Goal: Task Accomplishment & Management: Manage account settings

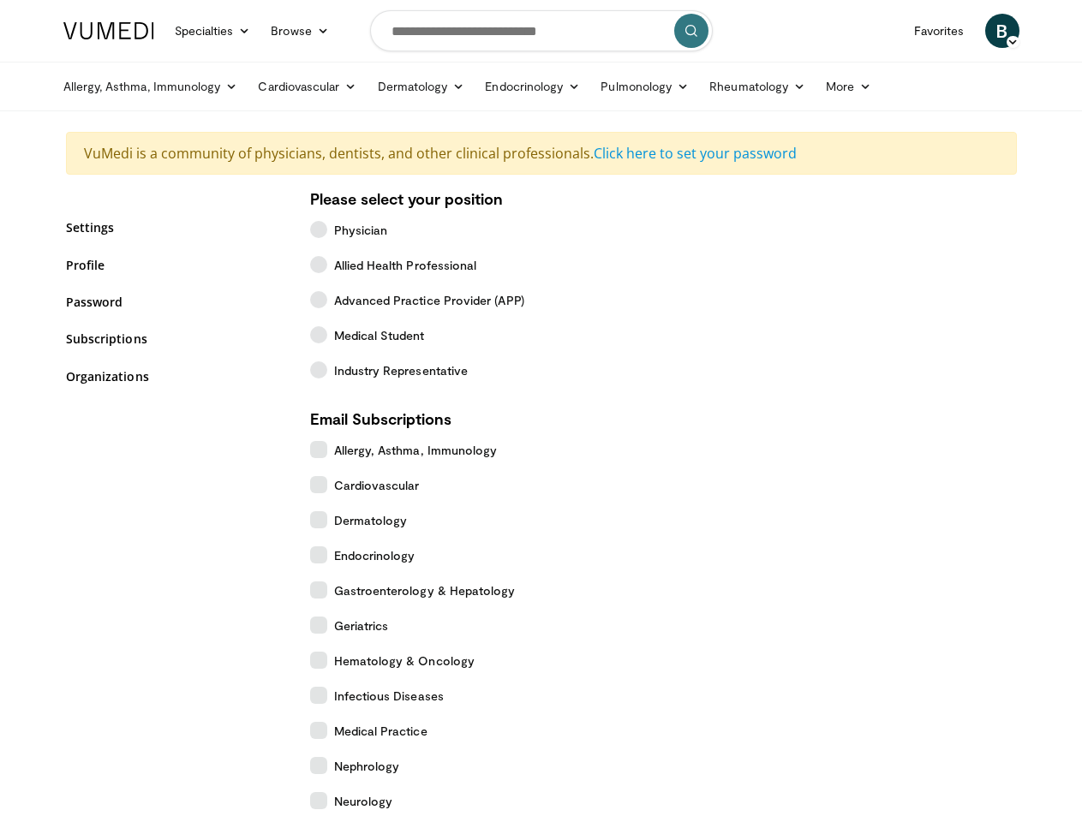
click at [170, 31] on link "Specialties" at bounding box center [212, 31] width 97 height 34
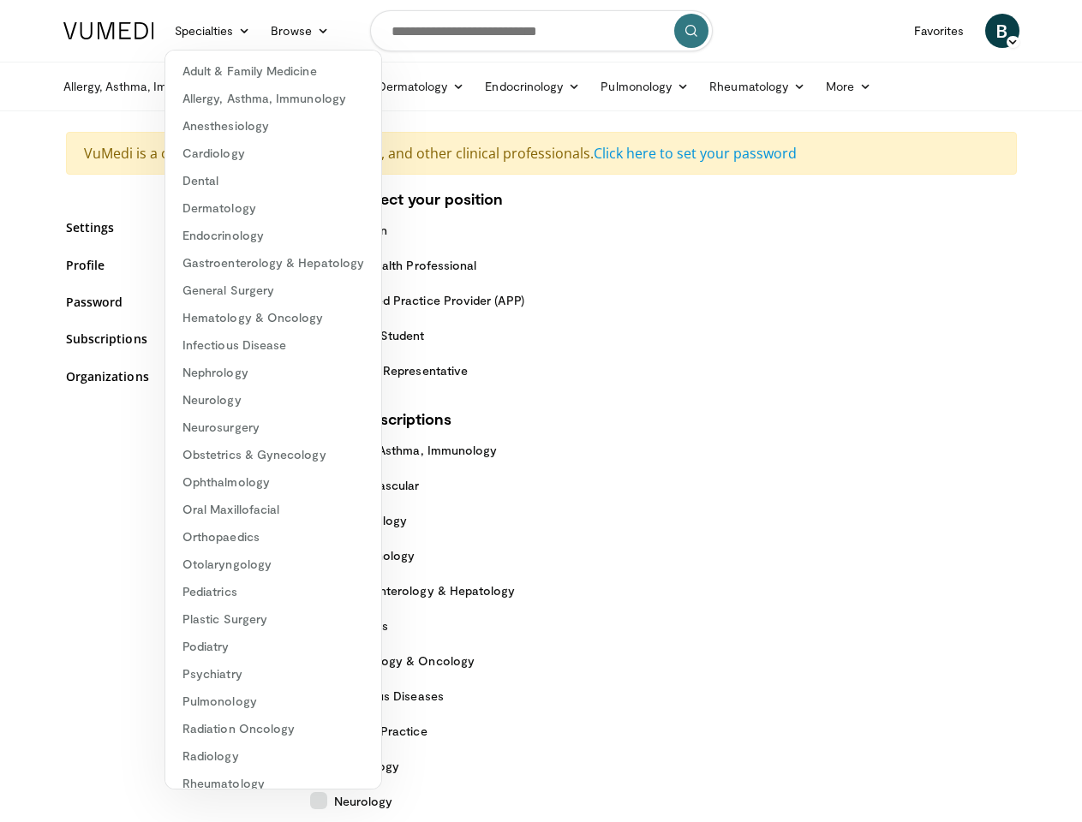
click at [260, 31] on link "Browse" at bounding box center [299, 31] width 79 height 34
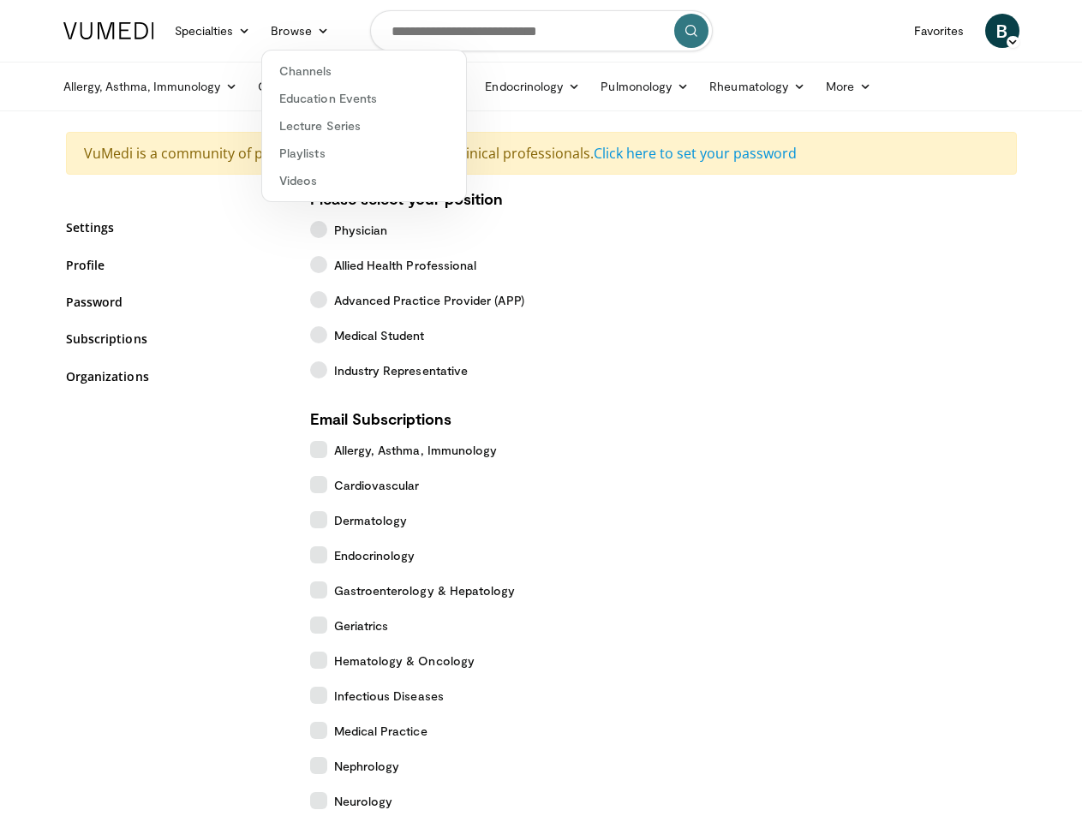
click at [1019, 31] on span "B" at bounding box center [1002, 31] width 34 height 34
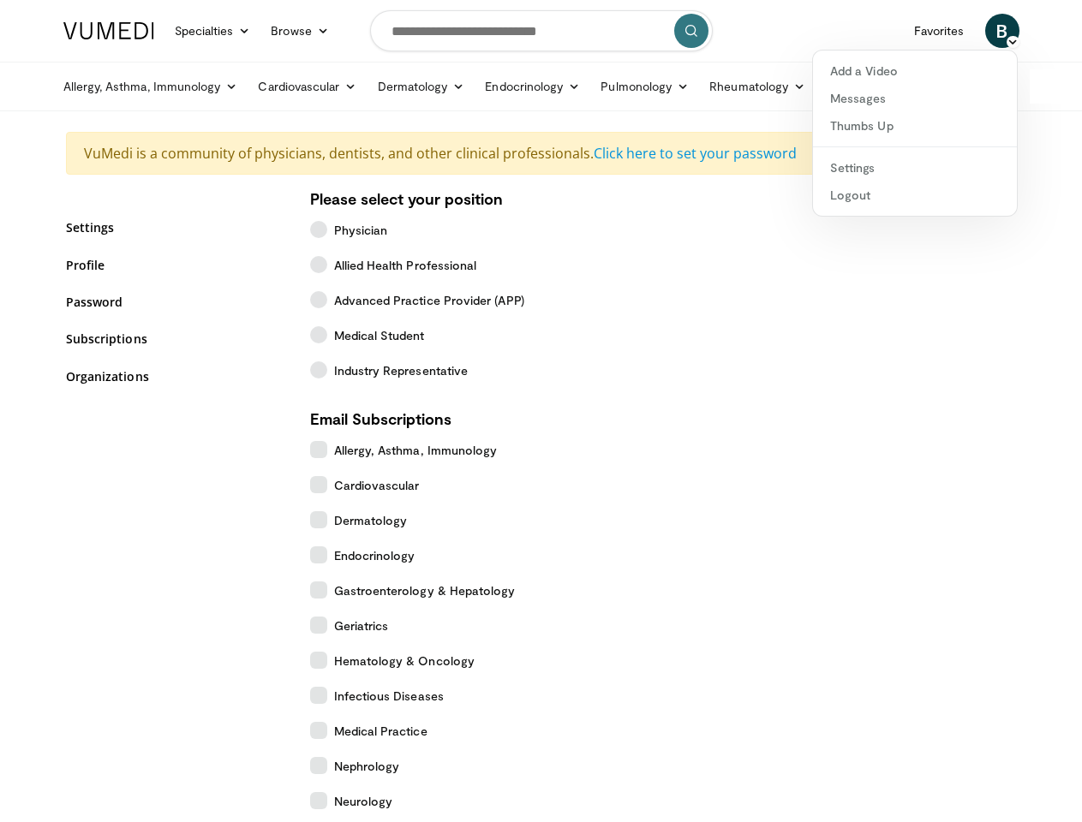
click at [107, 87] on link "Allergy, Asthma, Immunology" at bounding box center [150, 86] width 195 height 34
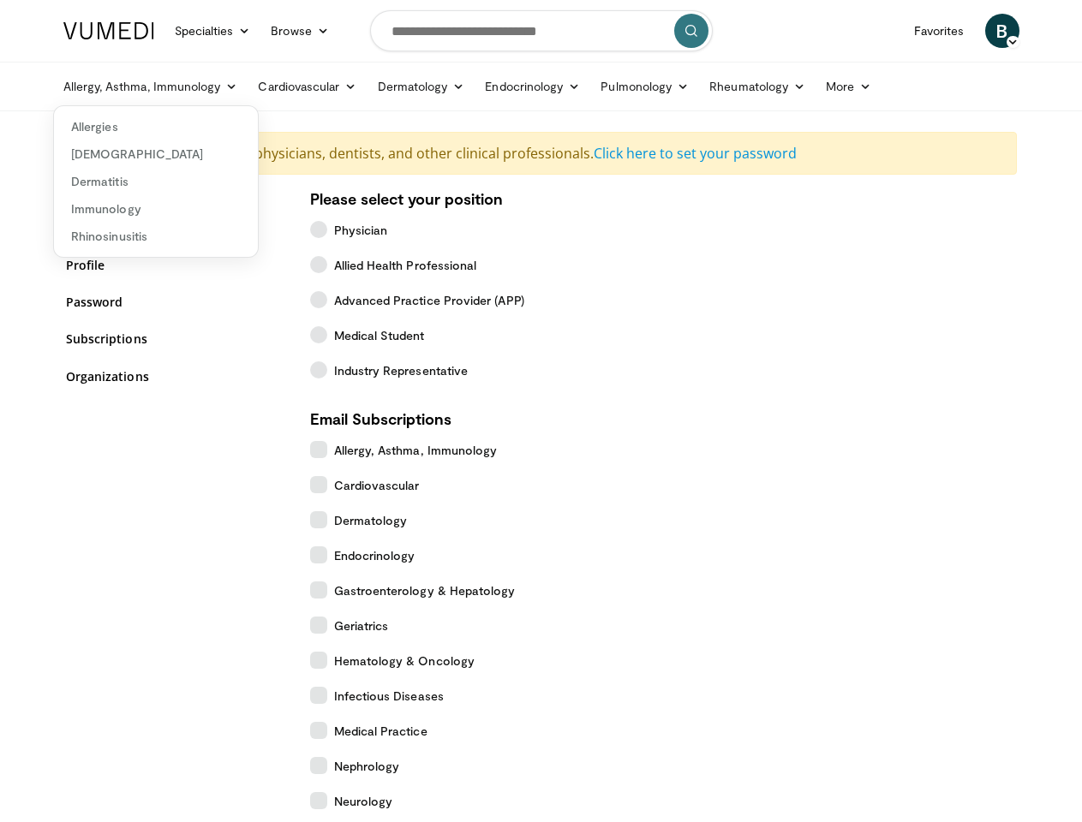
click at [264, 87] on link "Cardiovascular" at bounding box center [307, 86] width 119 height 34
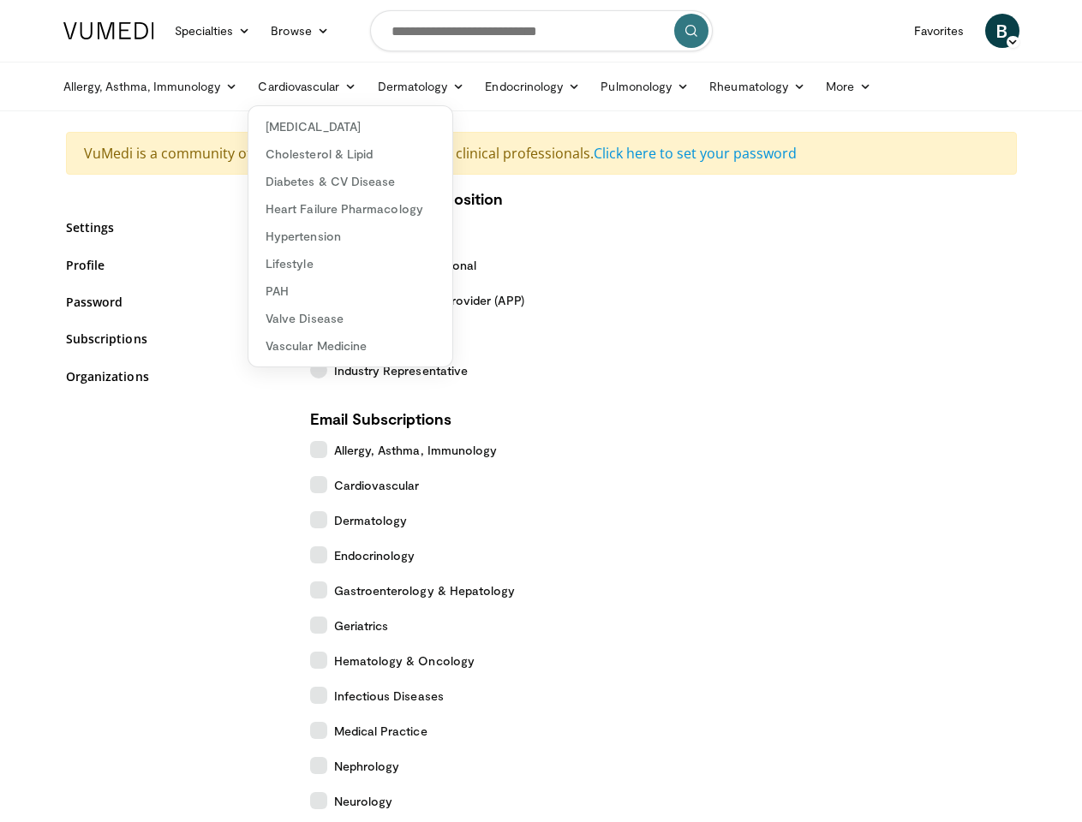
click at [378, 87] on link "Dermatology" at bounding box center [421, 86] width 108 height 34
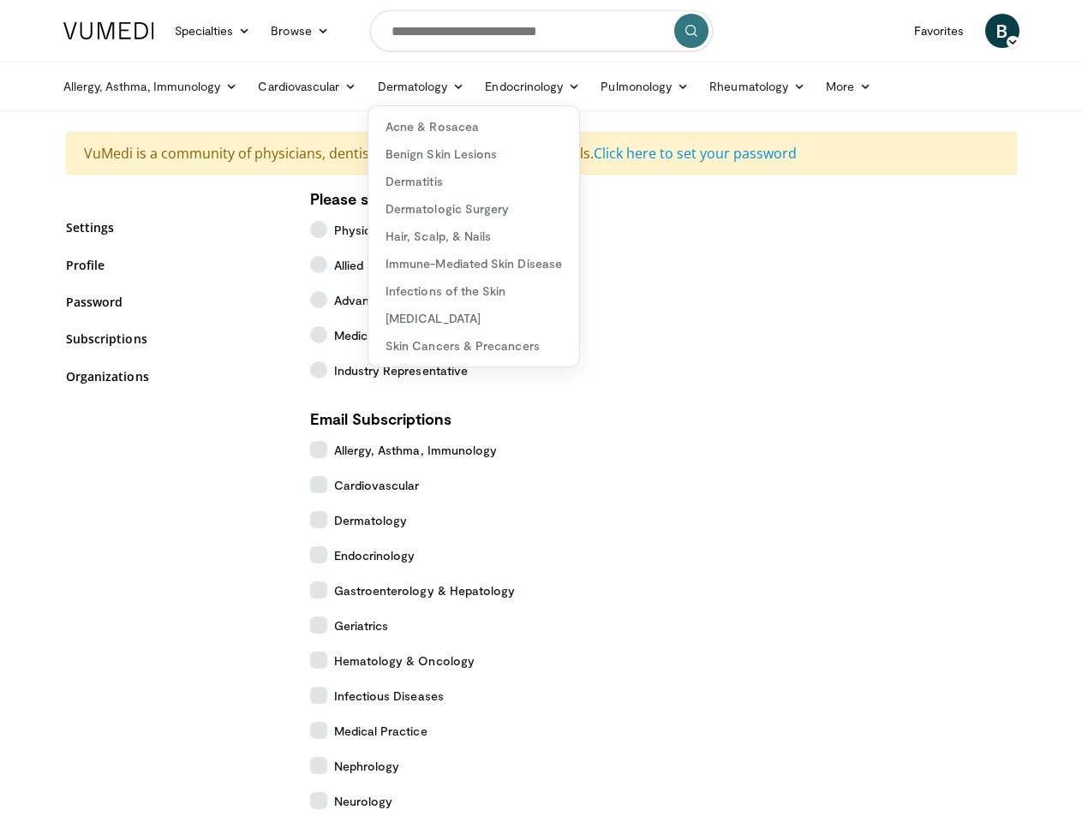
click at [490, 87] on link "Endocrinology" at bounding box center [533, 86] width 116 height 34
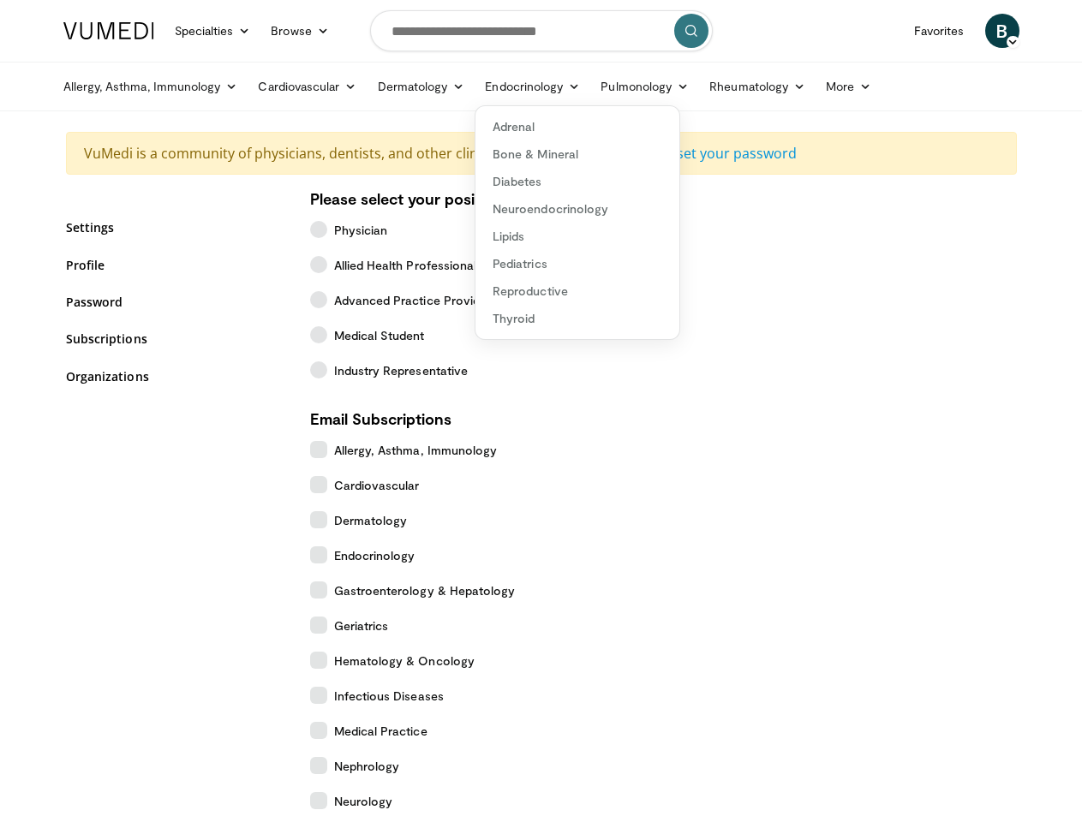
click at [602, 87] on link "Pulmonology" at bounding box center [644, 86] width 109 height 34
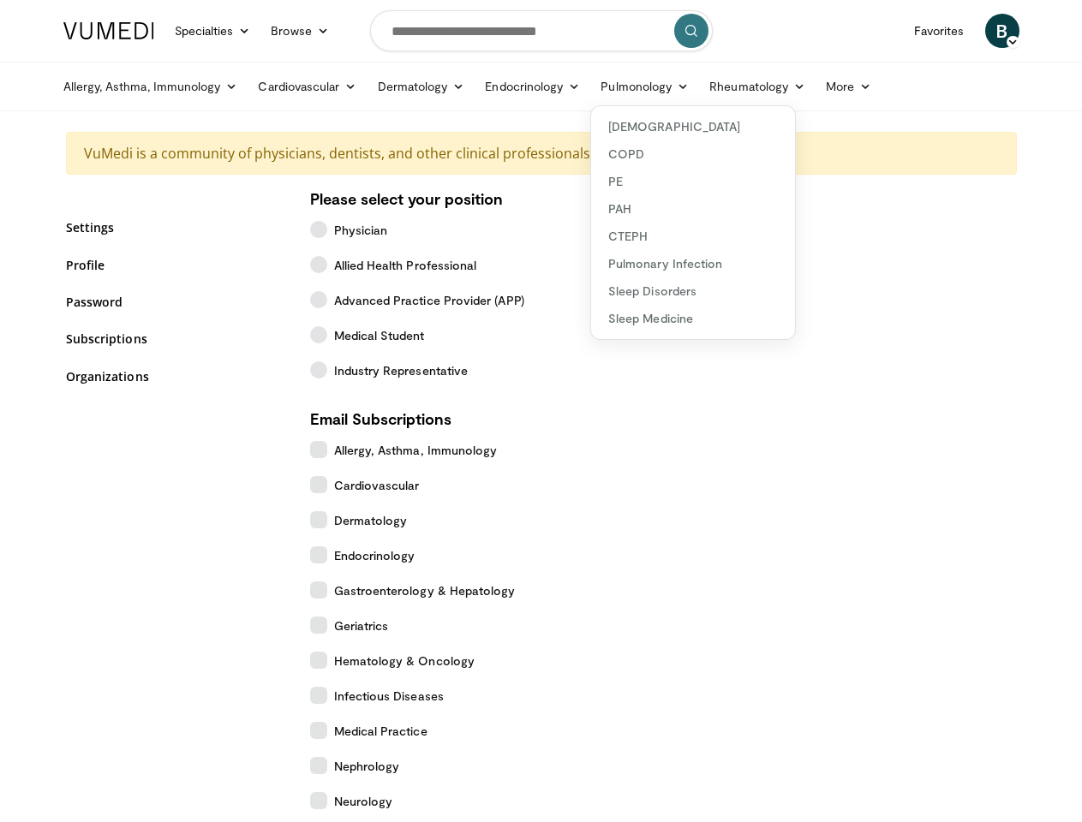
click at [714, 87] on link "Rheumatology" at bounding box center [757, 86] width 116 height 34
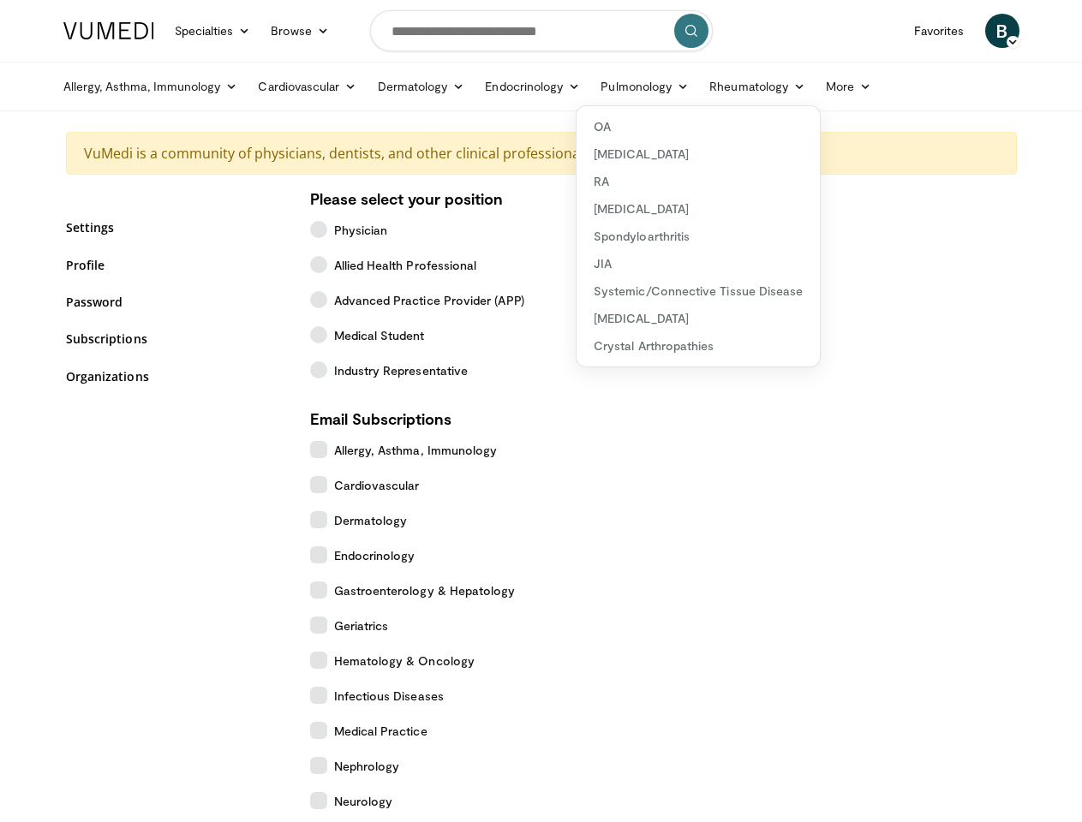
click at [815, 87] on link "More" at bounding box center [848, 86] width 66 height 34
